Goal: Task Accomplishment & Management: Use online tool/utility

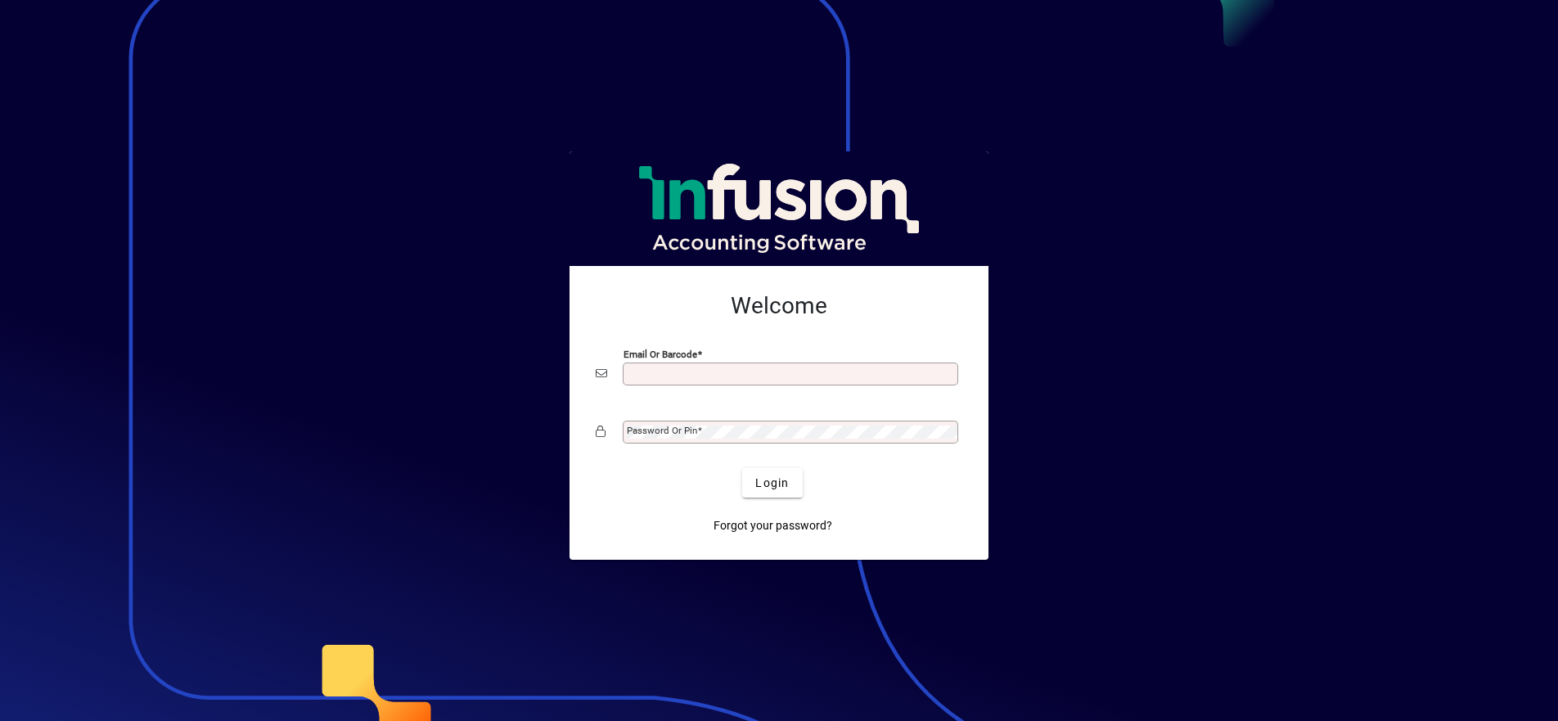
scroll to position [3, 0]
type input "**********"
click at [773, 482] on button "Login" at bounding box center [772, 482] width 60 height 29
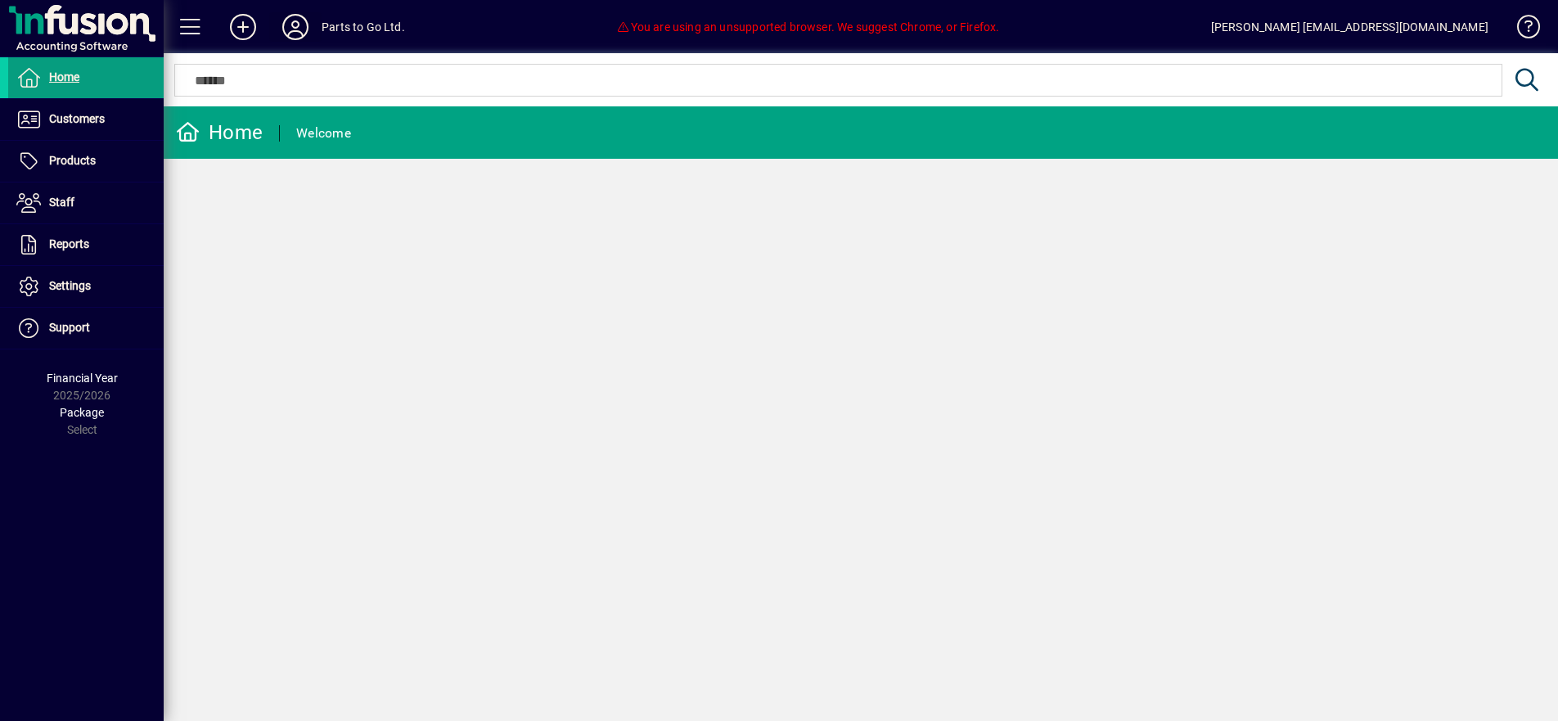
click at [295, 25] on icon at bounding box center [295, 27] width 33 height 26
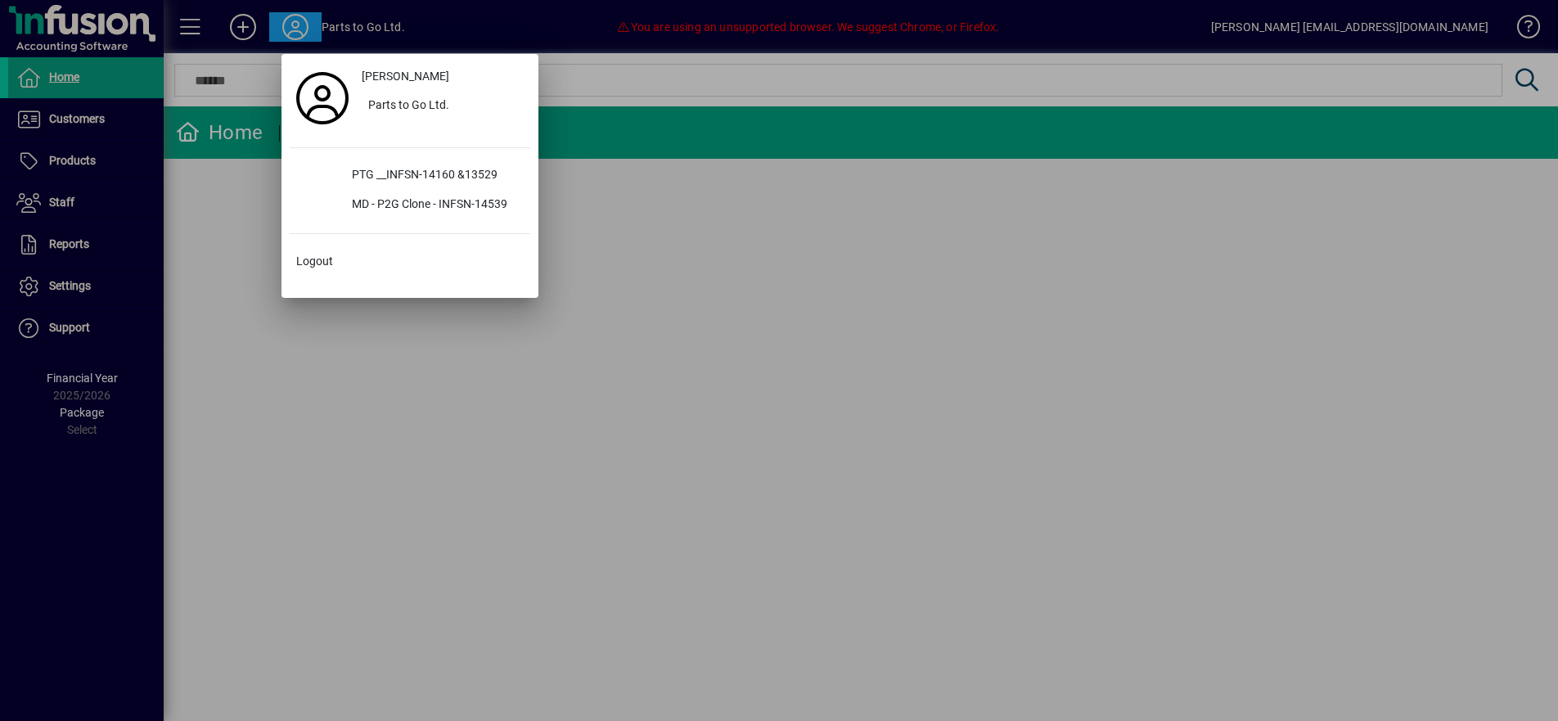
click at [695, 307] on div at bounding box center [779, 360] width 1558 height 721
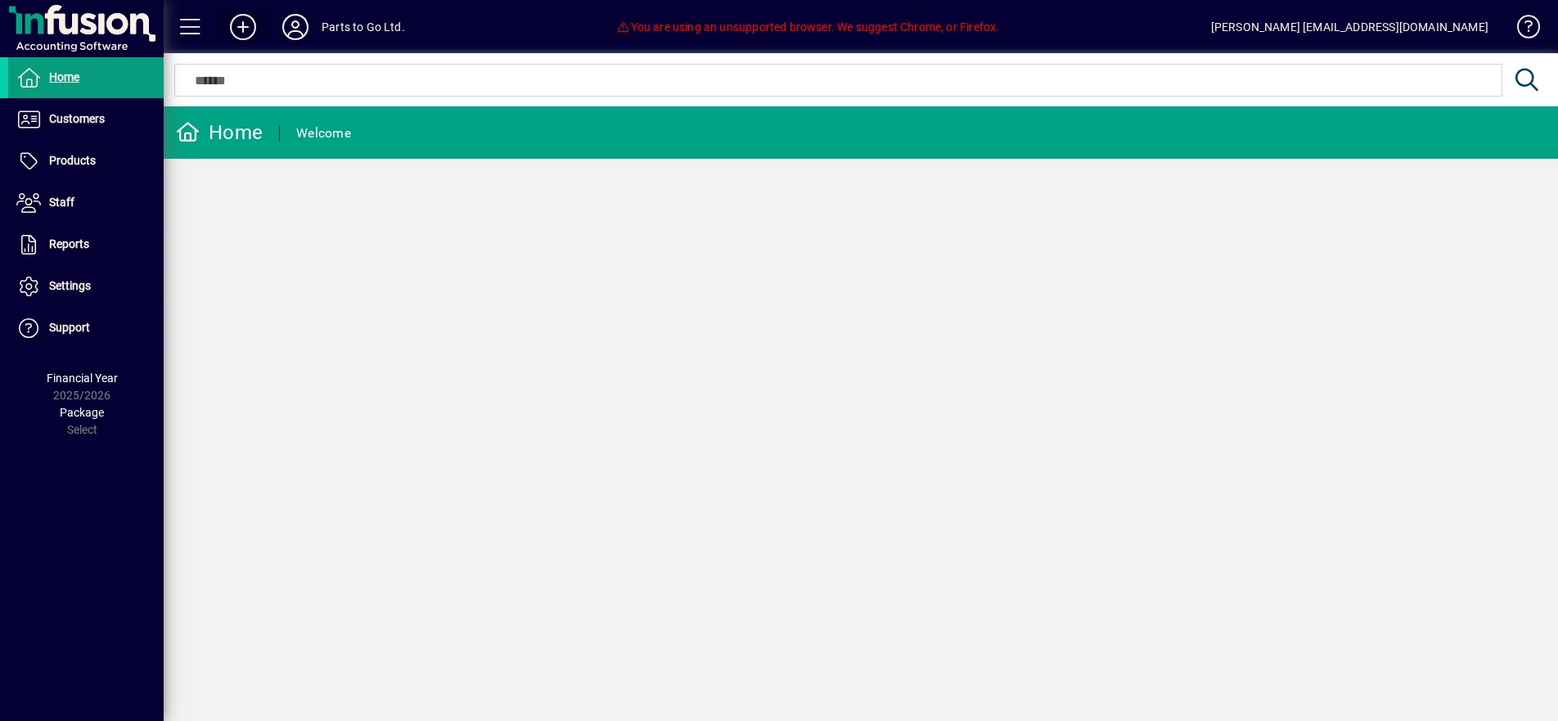
click at [246, 25] on icon at bounding box center [243, 27] width 33 height 26
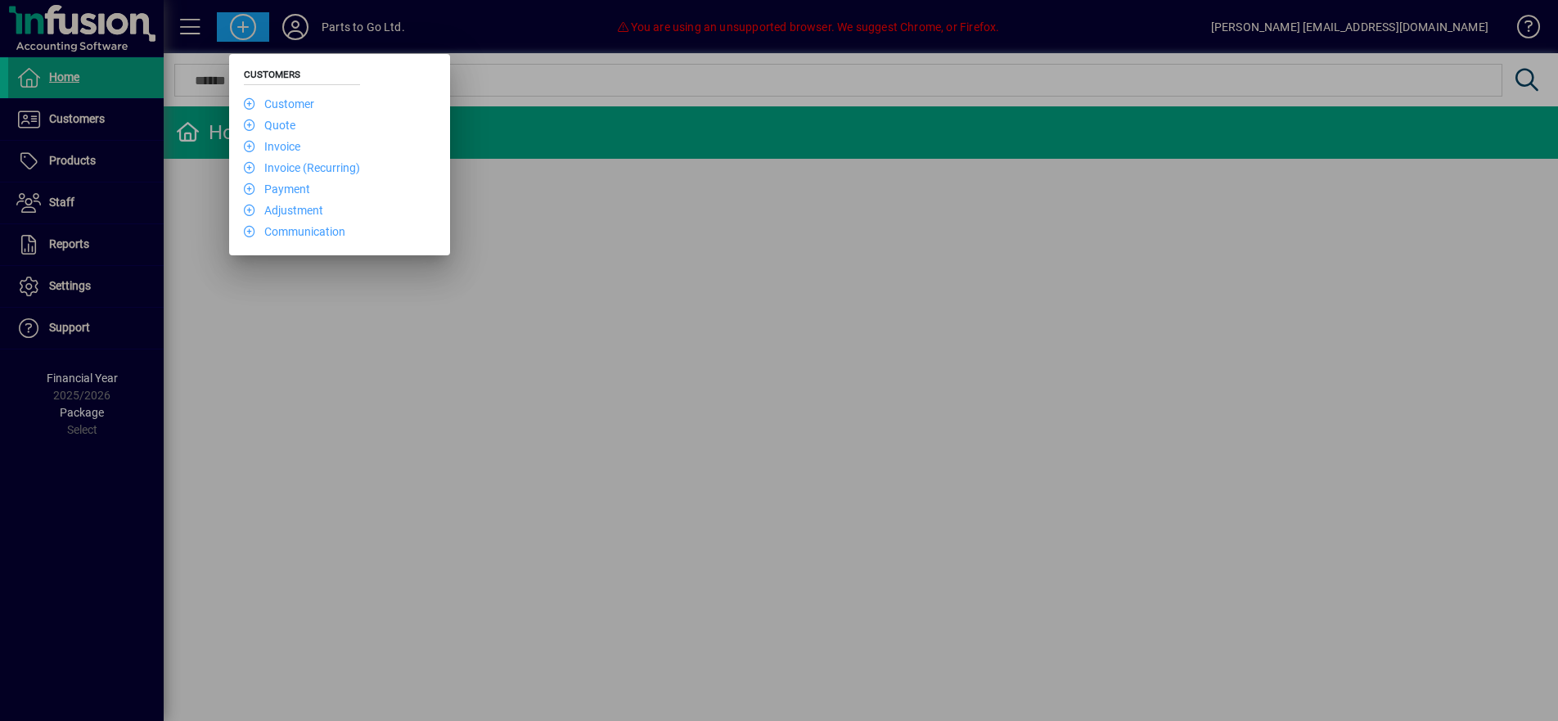
click at [561, 376] on div at bounding box center [779, 360] width 1558 height 721
